Goal: Information Seeking & Learning: Learn about a topic

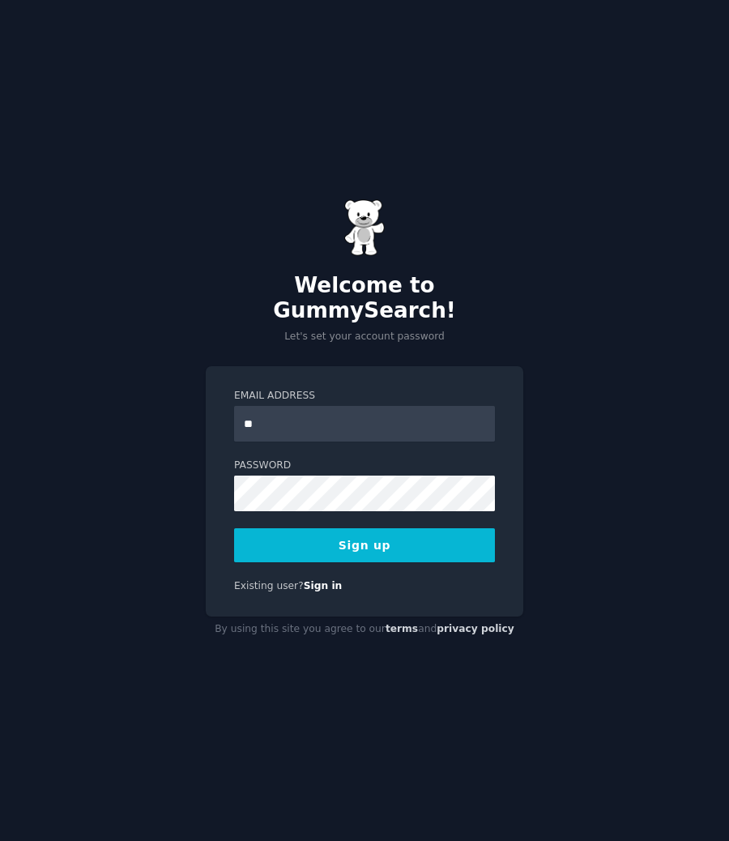
type input "**********"
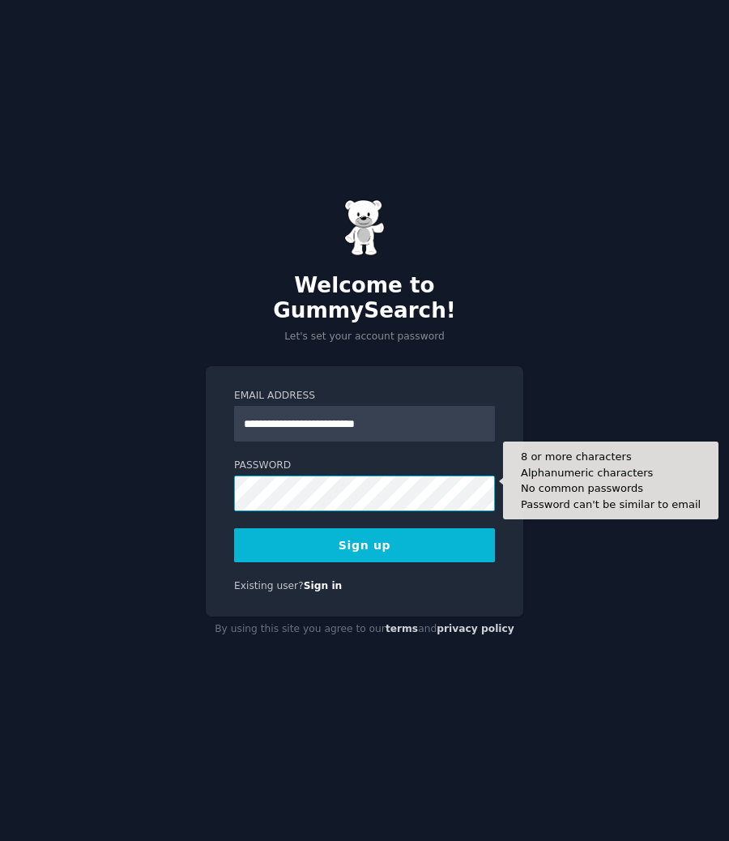
click at [234, 528] on button "Sign up" at bounding box center [364, 545] width 261 height 34
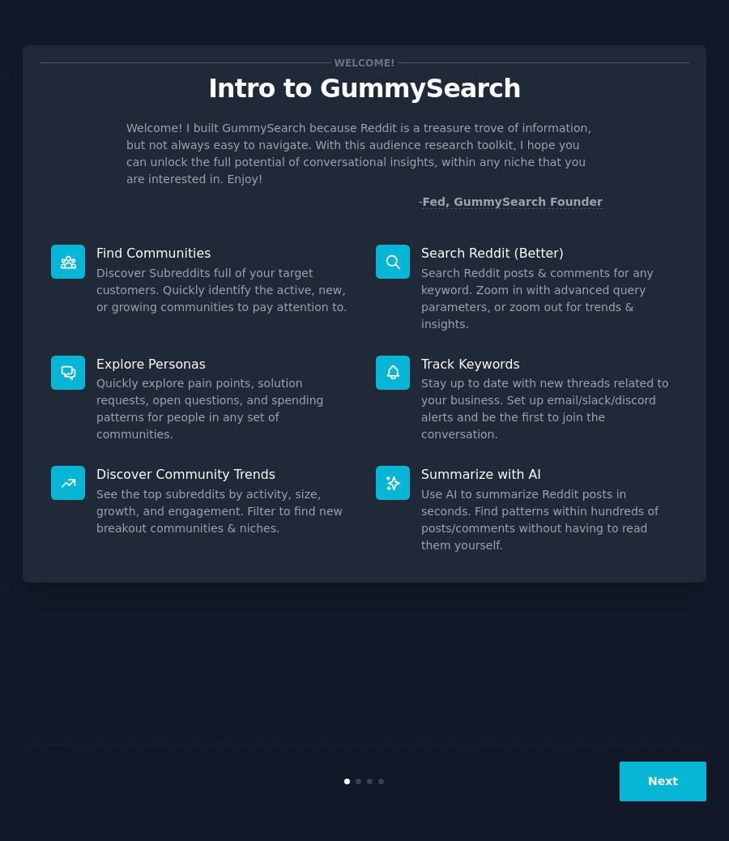
click at [659, 795] on button "Next" at bounding box center [663, 782] width 87 height 40
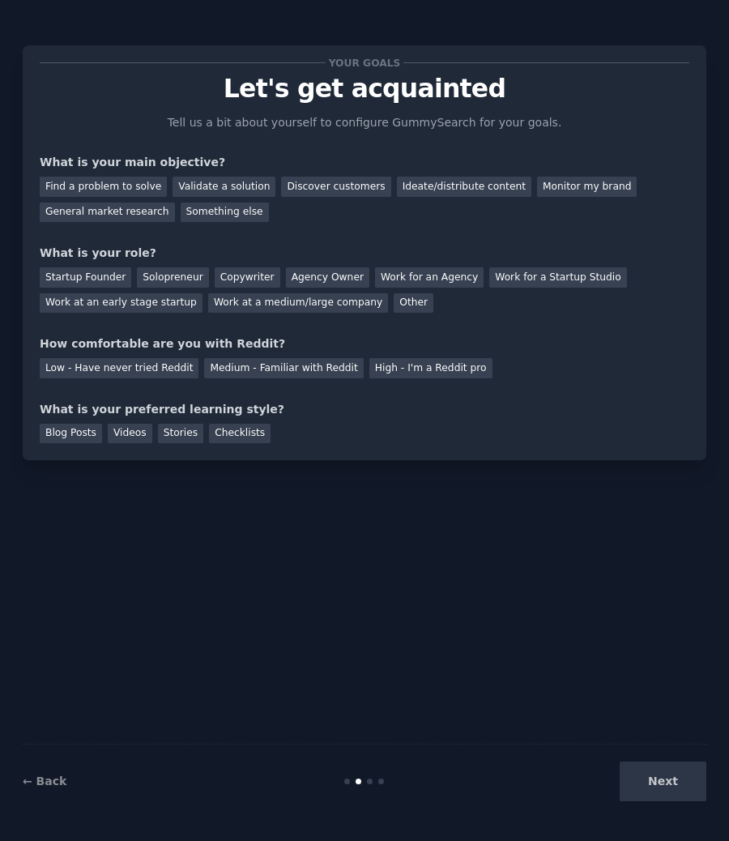
click at [659, 795] on div "Next" at bounding box center [593, 782] width 228 height 40
click at [663, 786] on div "Next" at bounding box center [593, 782] width 228 height 40
click at [672, 776] on div "Next" at bounding box center [593, 782] width 228 height 40
click at [110, 192] on div "Find a problem to solve" at bounding box center [103, 187] width 127 height 20
click at [110, 209] on div "General market research" at bounding box center [107, 213] width 135 height 20
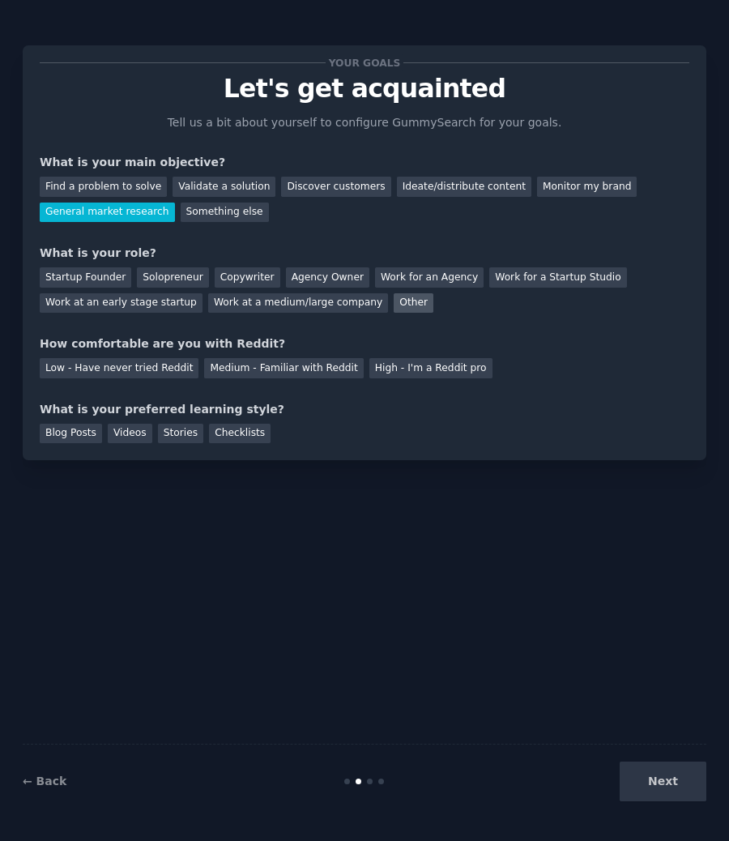
click at [401, 301] on div "Other" at bounding box center [414, 303] width 40 height 20
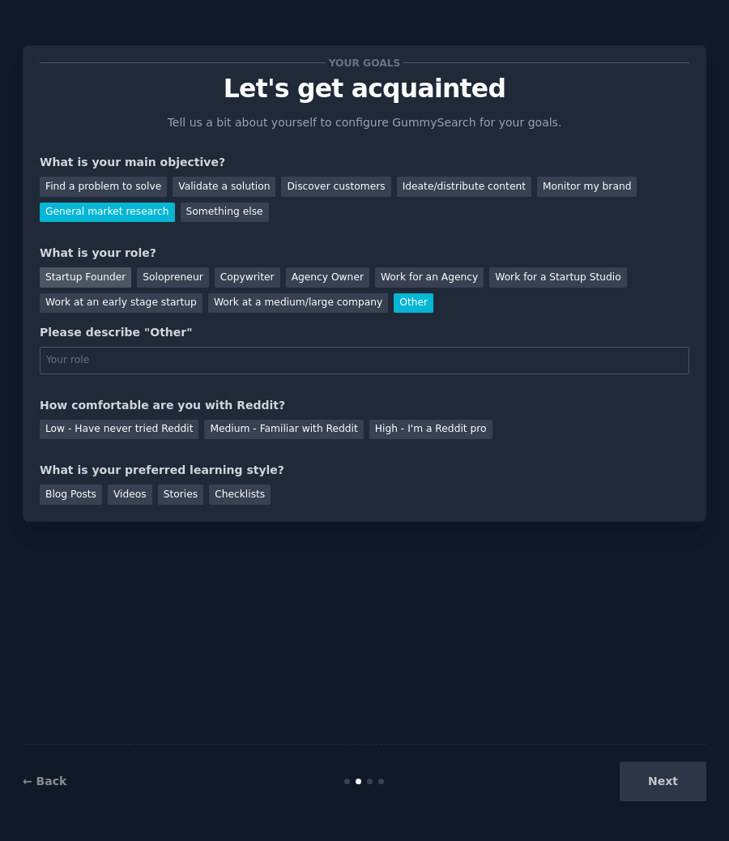
click at [92, 275] on div "Startup Founder" at bounding box center [86, 277] width 92 height 20
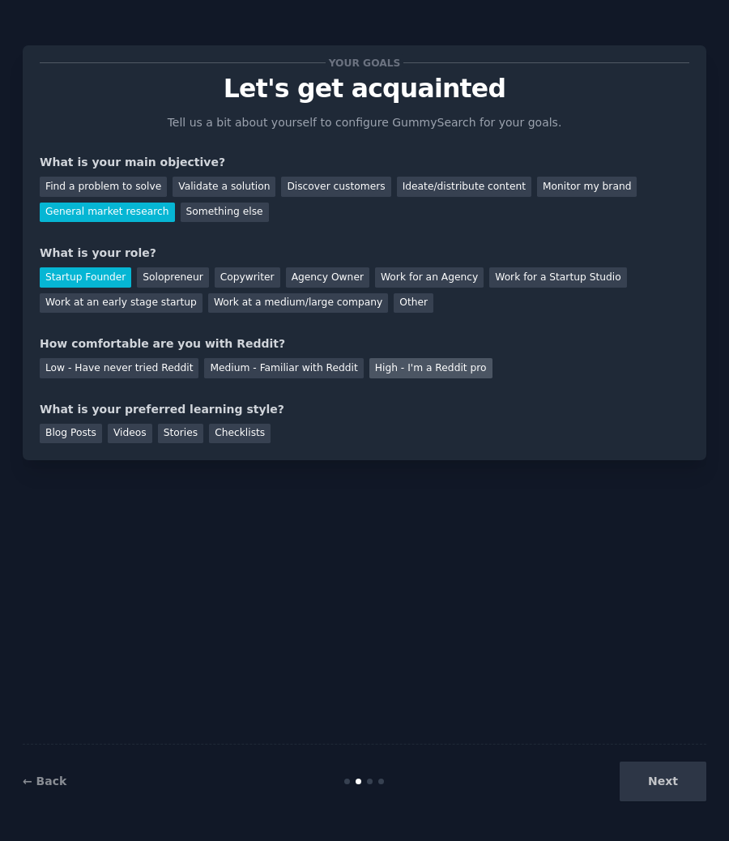
click at [429, 371] on div "High - I'm a Reddit pro" at bounding box center [430, 368] width 123 height 20
click at [235, 435] on div "Checklists" at bounding box center [240, 434] width 62 height 20
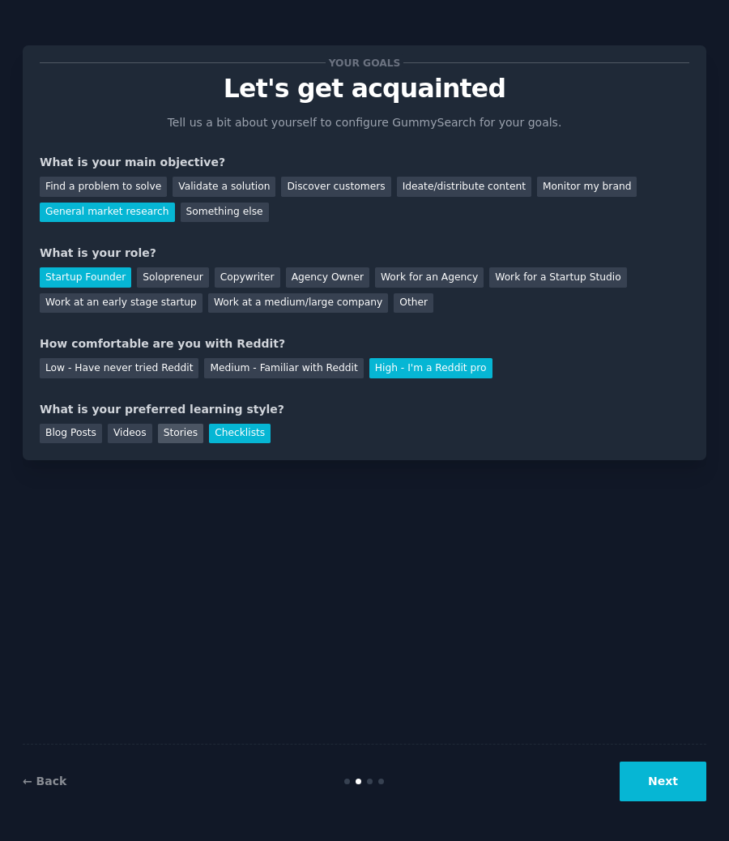
click at [177, 430] on div "Stories" at bounding box center [180, 434] width 45 height 20
click at [134, 431] on div "Videos" at bounding box center [130, 434] width 45 height 20
click at [87, 437] on div "Blog Posts" at bounding box center [71, 434] width 62 height 20
click at [223, 429] on div "Checklists" at bounding box center [240, 434] width 62 height 20
click at [659, 793] on button "Next" at bounding box center [663, 782] width 87 height 40
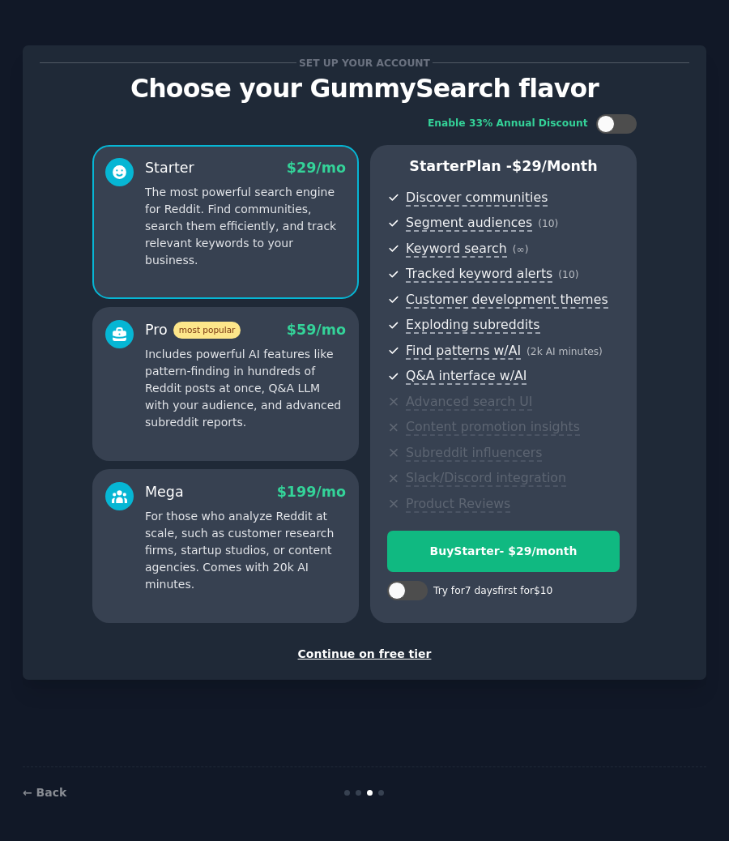
click at [378, 659] on div "Continue on free tier" at bounding box center [365, 654] width 650 height 17
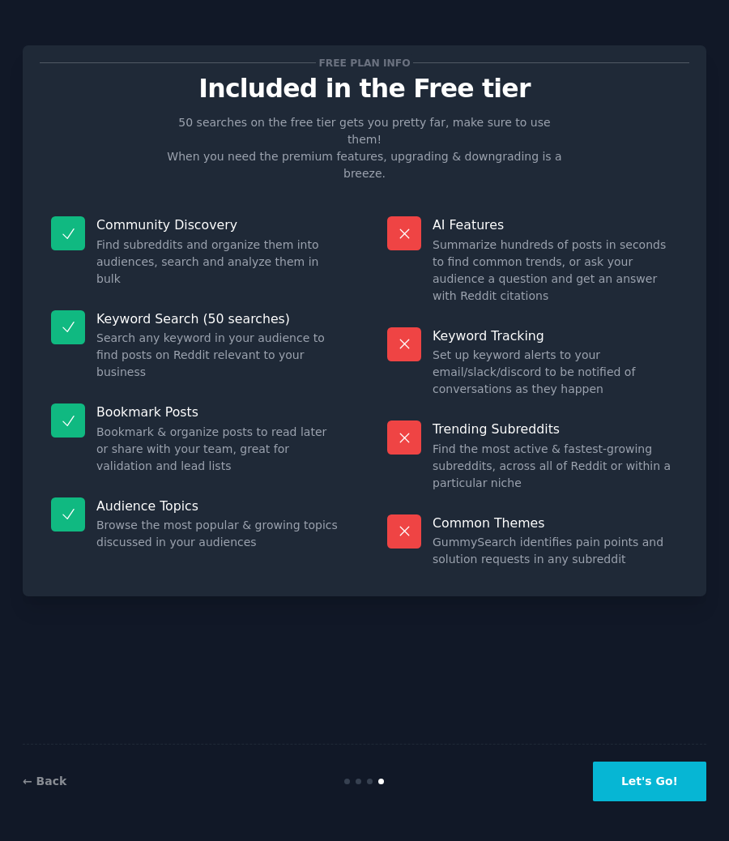
click at [637, 777] on button "Let's Go!" at bounding box center [649, 782] width 113 height 40
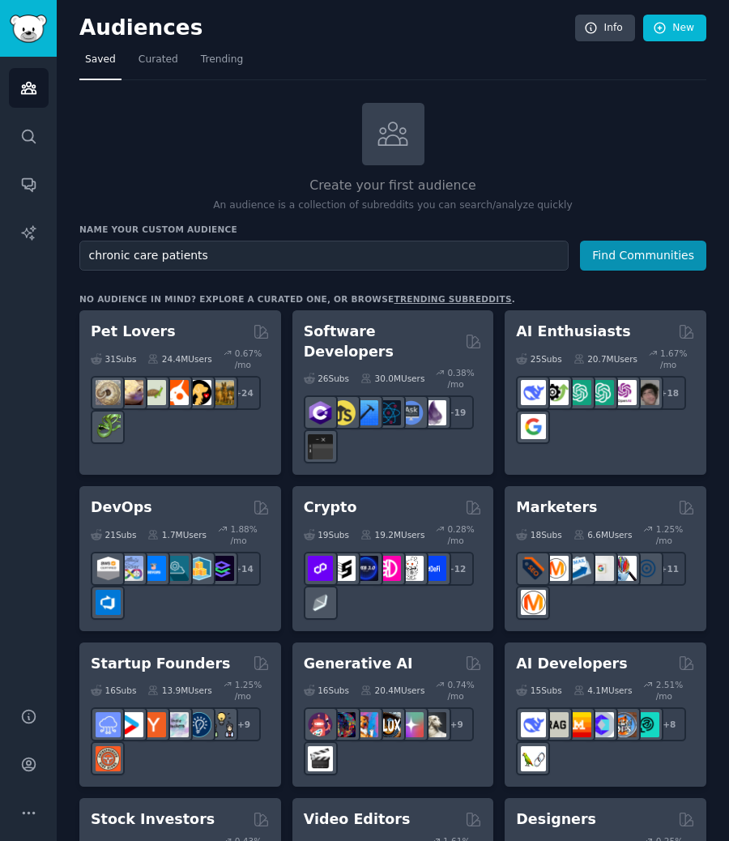
type input "chronic care patients"
click at [580, 241] on button "Find Communities" at bounding box center [643, 256] width 126 height 30
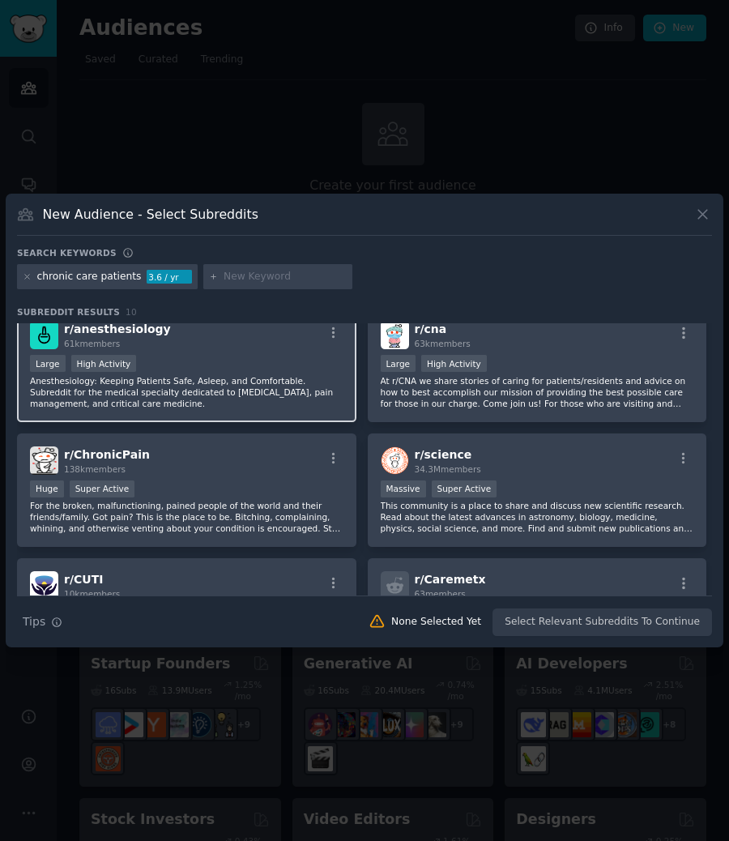
scroll to position [44, 0]
